Goal: Answer question/provide support: Share knowledge or assist other users

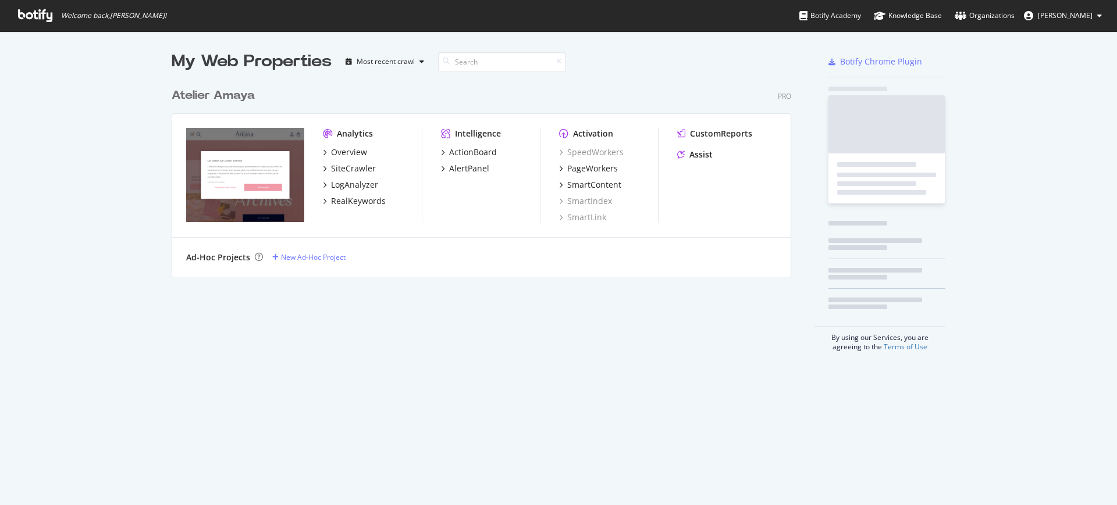
scroll to position [494, 1095]
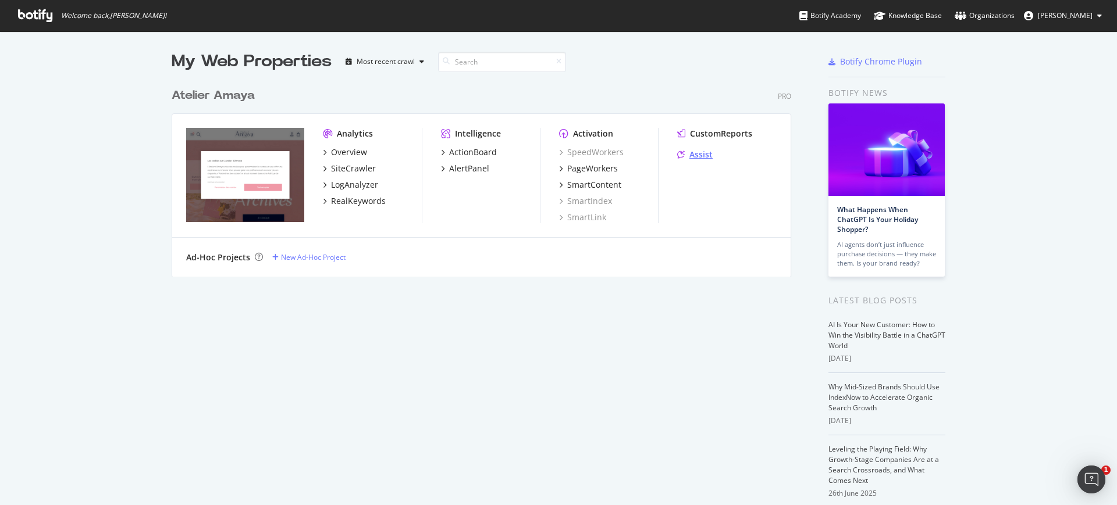
click at [706, 154] on div "Assist" at bounding box center [700, 155] width 23 height 12
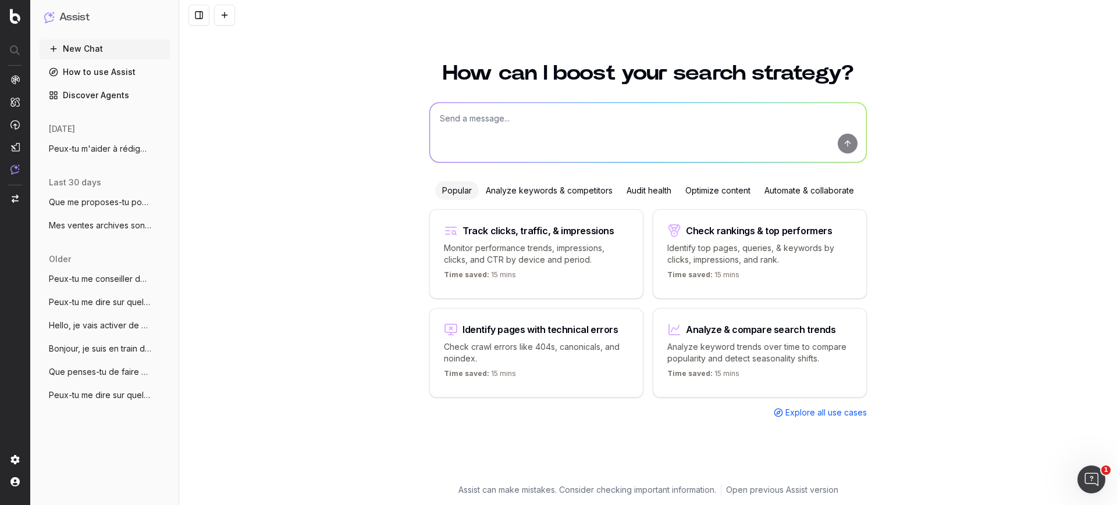
click at [99, 224] on span "Mes ventes archives sont terminées sur m" at bounding box center [100, 226] width 102 height 12
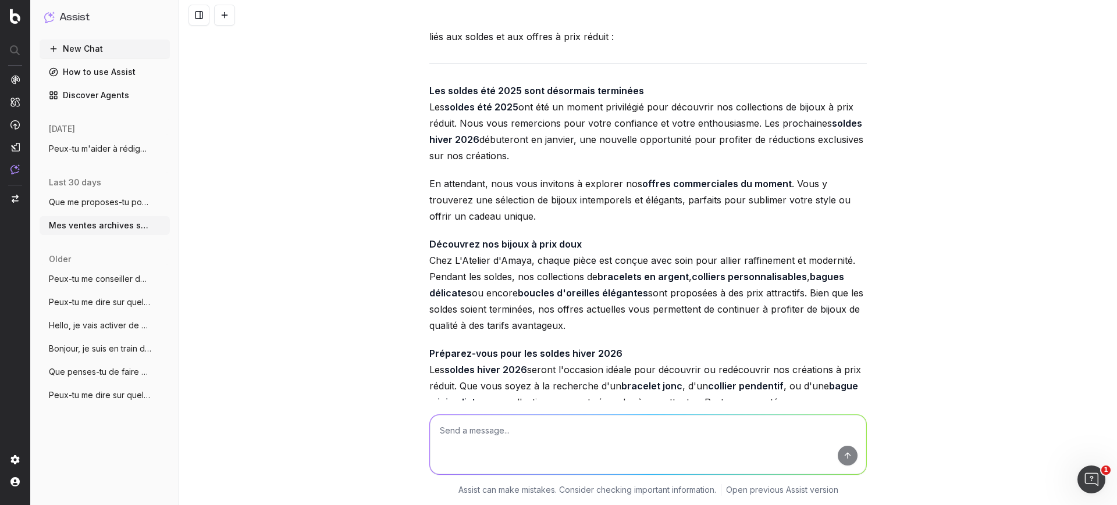
scroll to position [1530, 0]
